Goal: Task Accomplishment & Management: Manage account settings

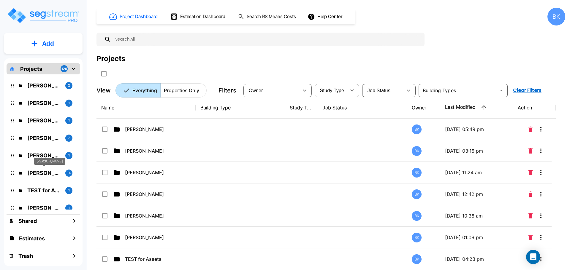
click at [41, 176] on p "Marci Fair" at bounding box center [43, 173] width 33 height 8
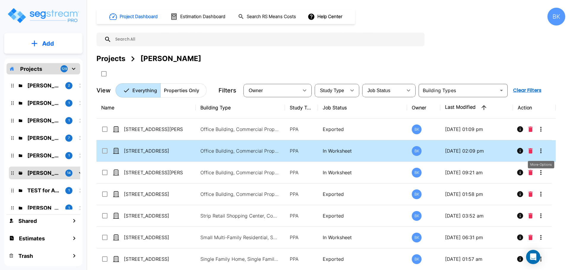
click at [540, 150] on icon "More-Options" at bounding box center [540, 151] width 7 height 7
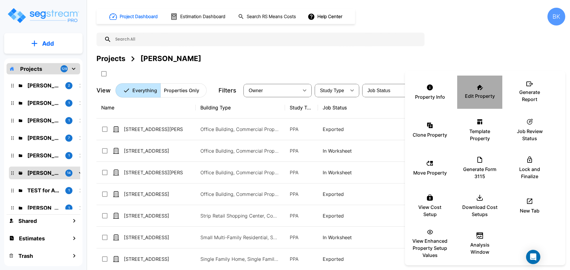
click at [483, 88] on div "Edit Property" at bounding box center [480, 92] width 36 height 30
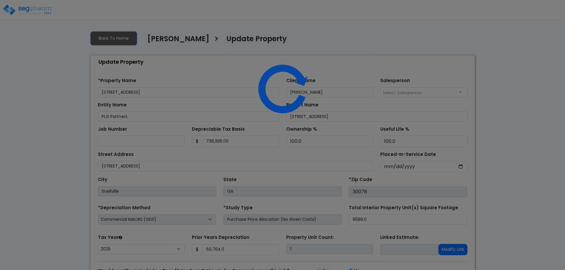
select select "2025"
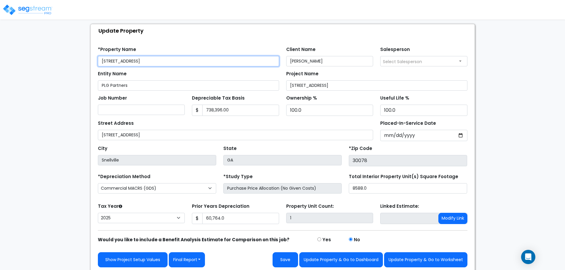
scroll to position [34, 0]
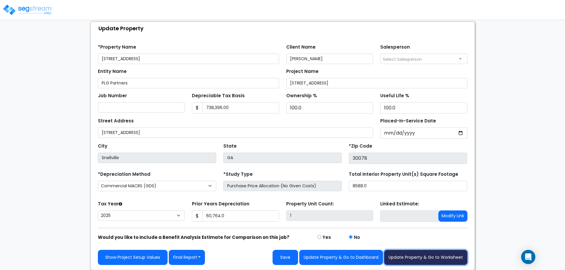
click at [430, 260] on button "Update Property & Go to Worksheet" at bounding box center [425, 257] width 83 height 15
type input "60764"
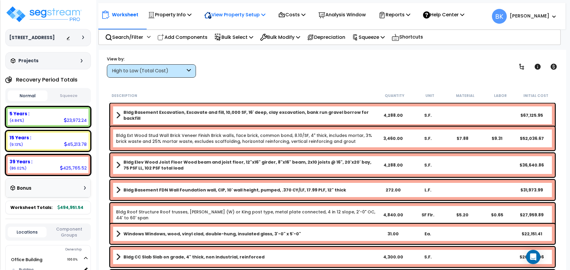
click at [227, 12] on p "View Property Setup" at bounding box center [234, 15] width 61 height 8
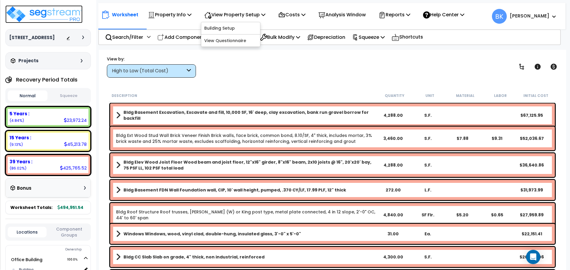
click at [58, 18] on img at bounding box center [43, 14] width 77 height 18
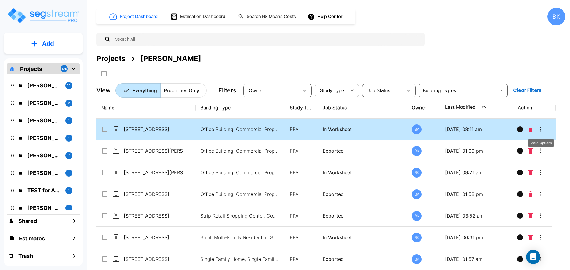
click at [539, 128] on icon "More-Options" at bounding box center [540, 129] width 7 height 7
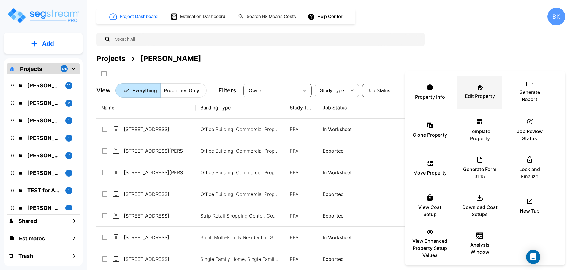
click at [469, 92] on div "Edit Property" at bounding box center [480, 92] width 36 height 30
click at [409, 58] on div at bounding box center [285, 135] width 570 height 270
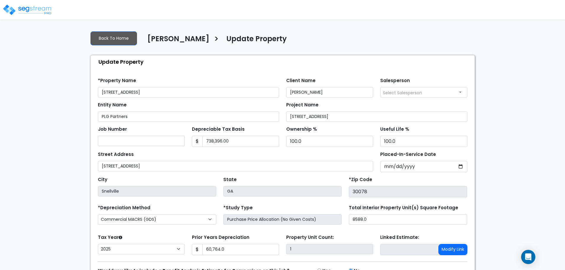
select select "2025"
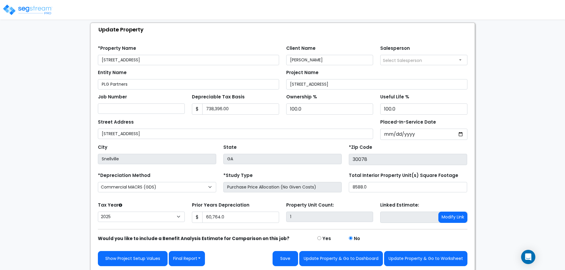
scroll to position [34, 0]
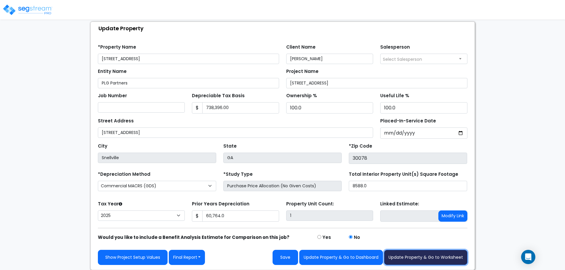
click at [427, 258] on button "Update Property & Go to Worksheet" at bounding box center [425, 257] width 83 height 15
type input "60764"
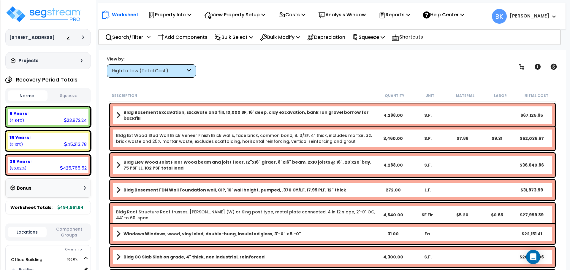
click at [551, 19] on span at bounding box center [552, 16] width 7 height 7
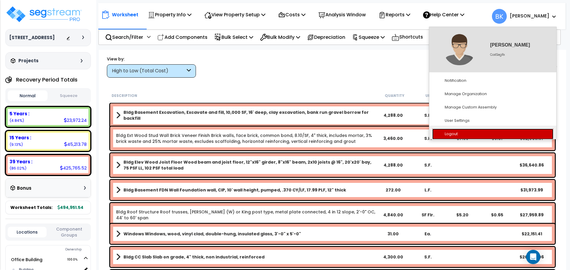
click at [459, 132] on link "Logout" at bounding box center [492, 134] width 121 height 11
